Goal: Find specific page/section: Find specific page/section

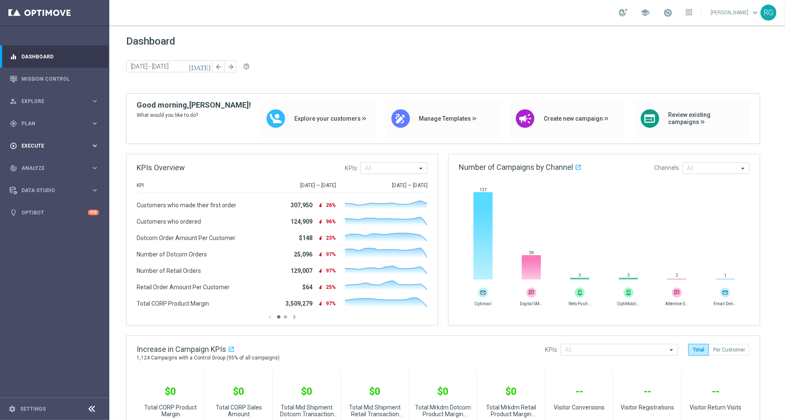
click at [29, 151] on div "play_circle_outline Execute keyboard_arrow_right" at bounding box center [54, 146] width 109 height 22
click at [29, 167] on span "Analyze" at bounding box center [55, 168] width 69 height 5
click at [38, 252] on accordion "BI Studio keyboard_arrow_right Campaigns Deliverability Emails Baseline Matchba…" at bounding box center [65, 248] width 87 height 13
click at [37, 252] on button "BI Studio keyboard_arrow_right" at bounding box center [60, 248] width 77 height 7
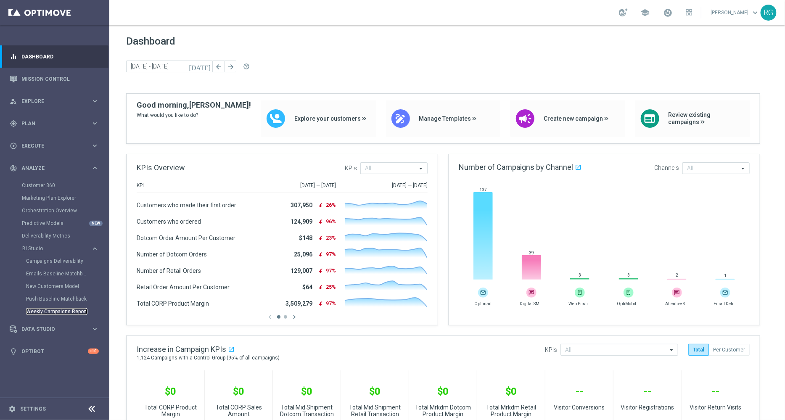
click at [48, 314] on link "Weekly Campaigns Report" at bounding box center [56, 311] width 61 height 7
